Goal: Use online tool/utility: Utilize a website feature to perform a specific function

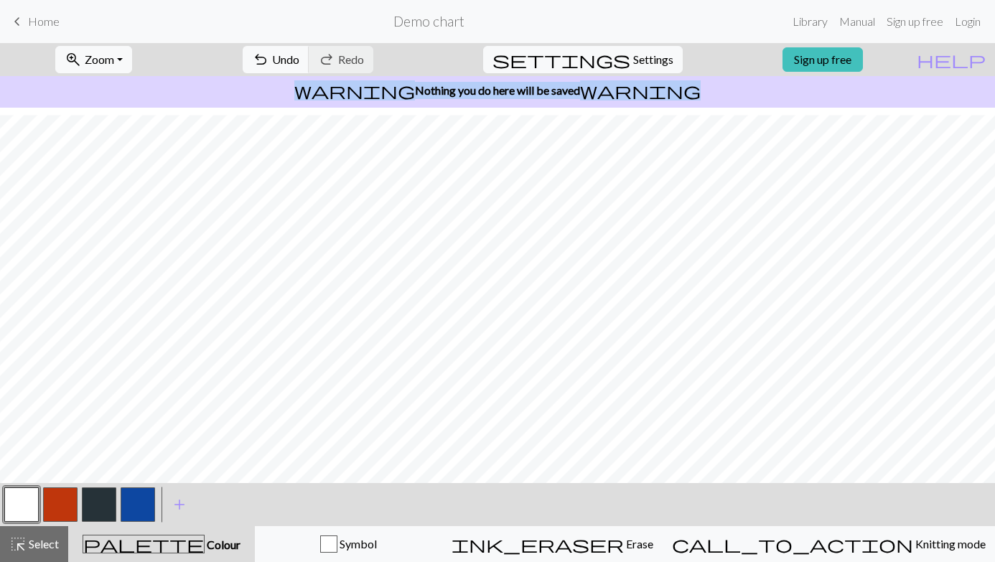
scroll to position [7, 0]
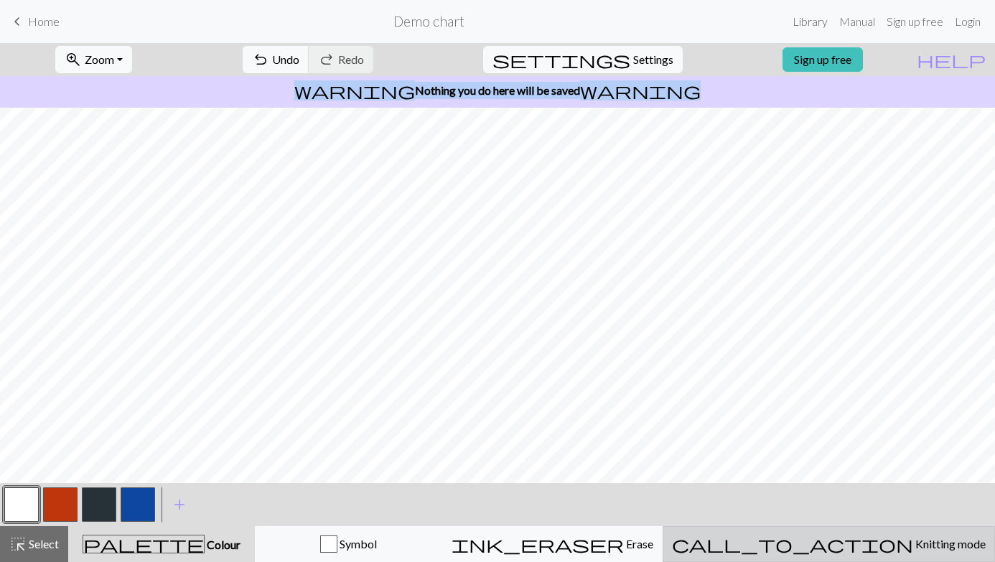
click at [913, 550] on span "Knitting mode" at bounding box center [949, 544] width 72 height 14
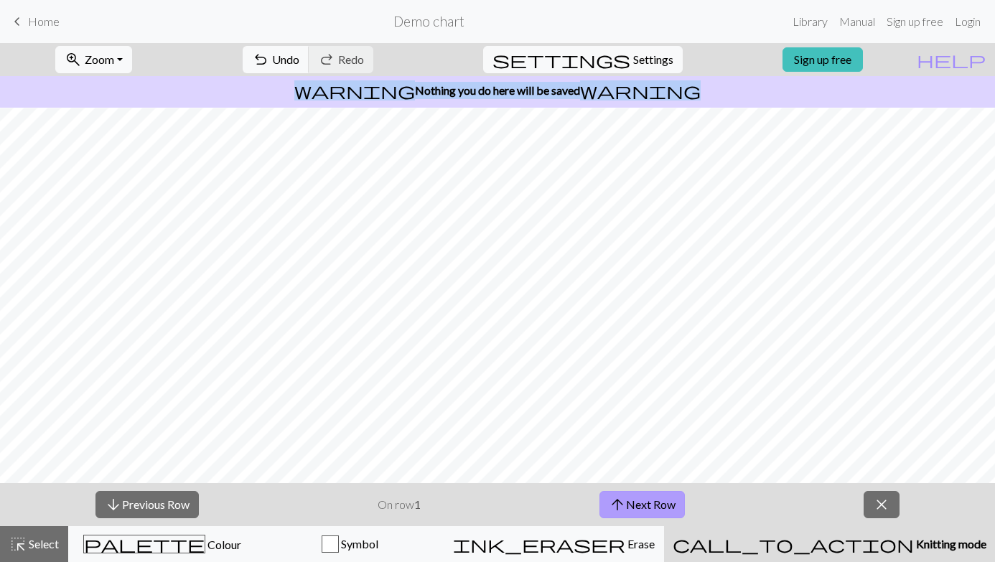
click at [637, 503] on button "arrow_upward Next Row" at bounding box center [641, 504] width 85 height 27
click at [134, 499] on button "arrow_downward Previous Row" at bounding box center [146, 504] width 103 height 27
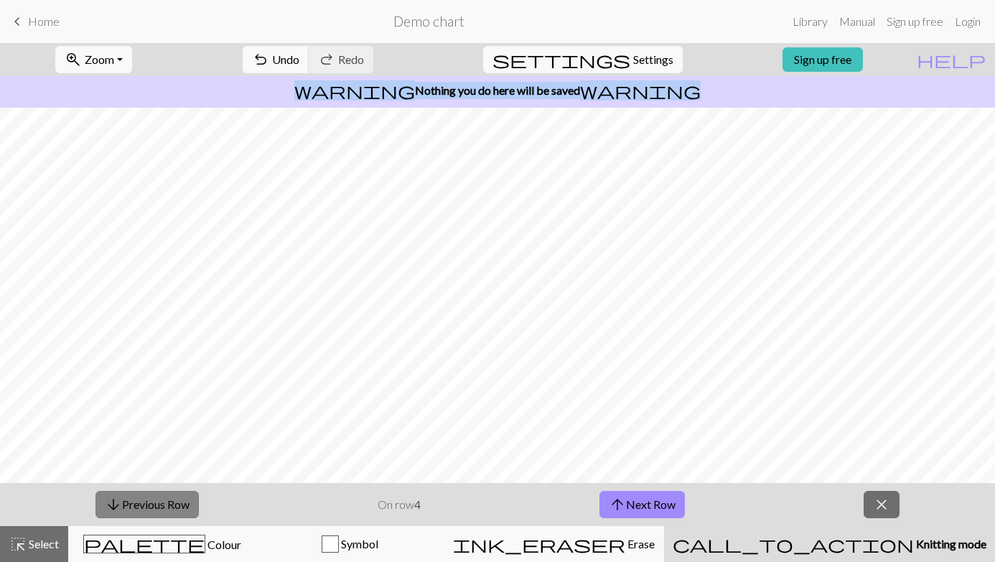
click at [134, 499] on button "arrow_downward Previous Row" at bounding box center [146, 504] width 103 height 27
click at [141, 500] on button "arrow_downward Previous Row" at bounding box center [146, 504] width 103 height 27
click at [654, 500] on button "arrow_upward Next Row" at bounding box center [641, 504] width 85 height 27
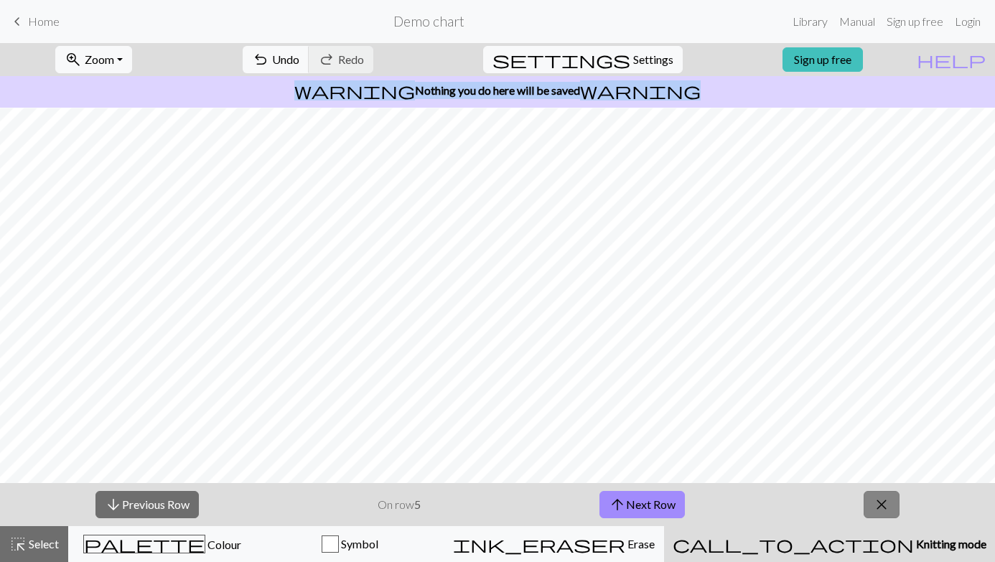
click at [889, 513] on span "close" at bounding box center [881, 505] width 17 height 20
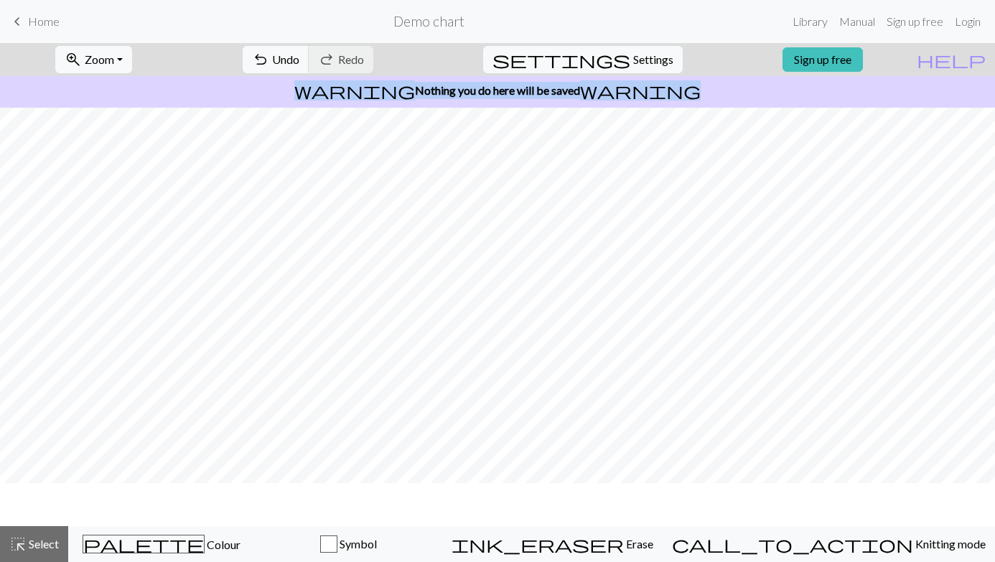
scroll to position [0, 0]
